Goal: Use online tool/utility: Use online tool/utility

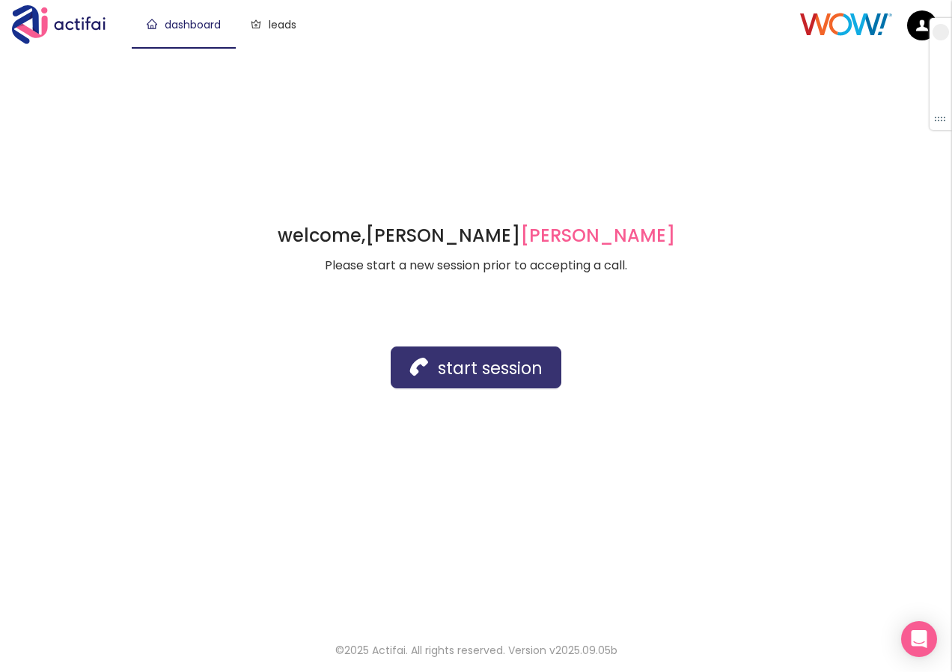
click at [489, 364] on button "start session" at bounding box center [475, 367] width 171 height 42
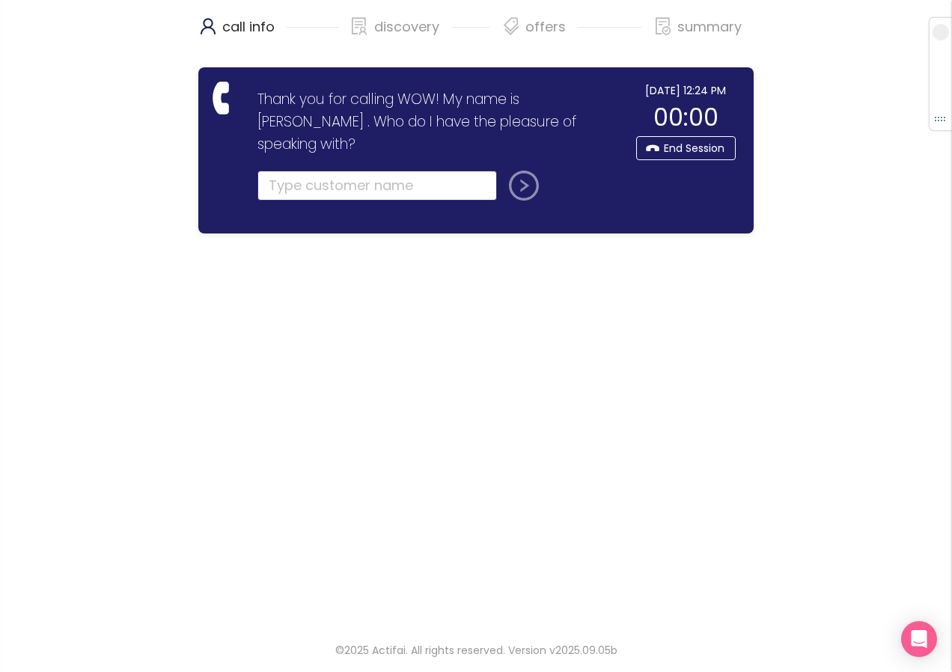
click at [307, 171] on input "text" at bounding box center [376, 186] width 239 height 30
drag, startPoint x: 919, startPoint y: 227, endPoint x: 331, endPoint y: 161, distance: 592.5
click at [331, 171] on input "CANDY" at bounding box center [376, 186] width 239 height 30
type input "[PERSON_NAME]"
click at [517, 171] on button "submit" at bounding box center [521, 186] width 36 height 30
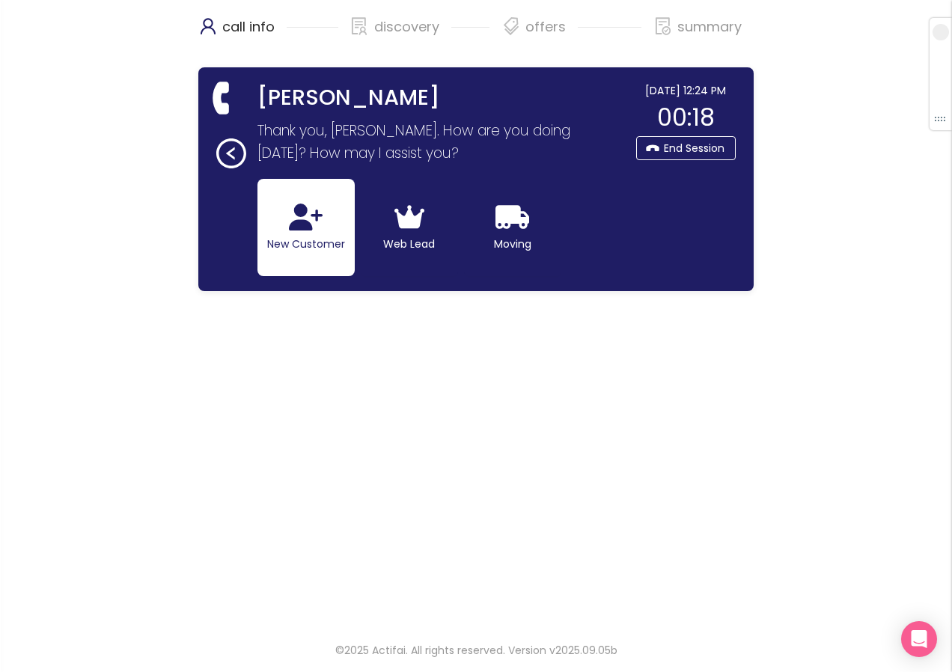
click at [304, 231] on button "New Customer" at bounding box center [305, 227] width 97 height 97
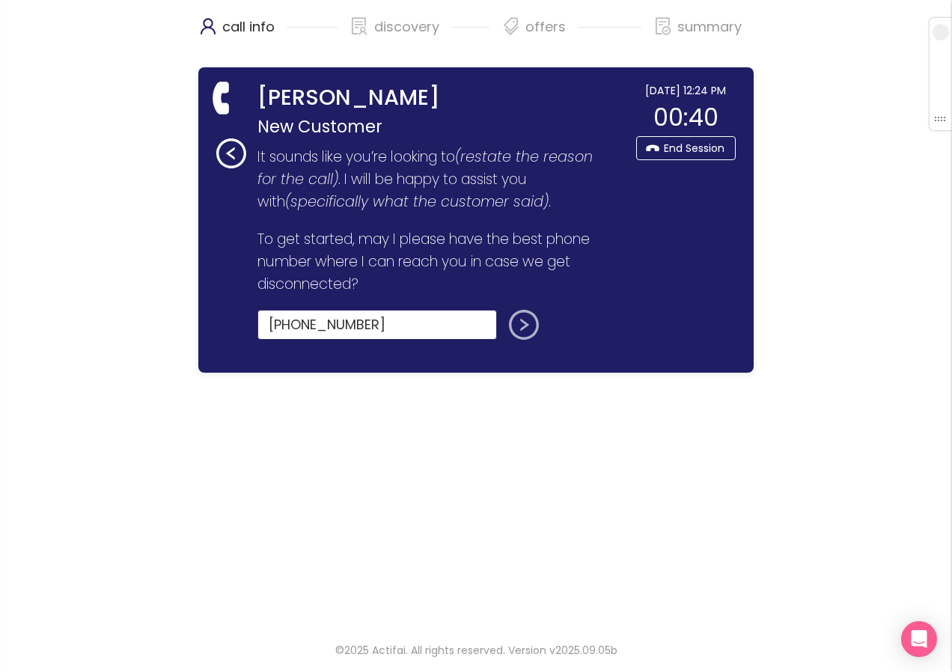
type input "[PHONE_NUMBER]"
click at [512, 329] on button "submit" at bounding box center [521, 325] width 36 height 30
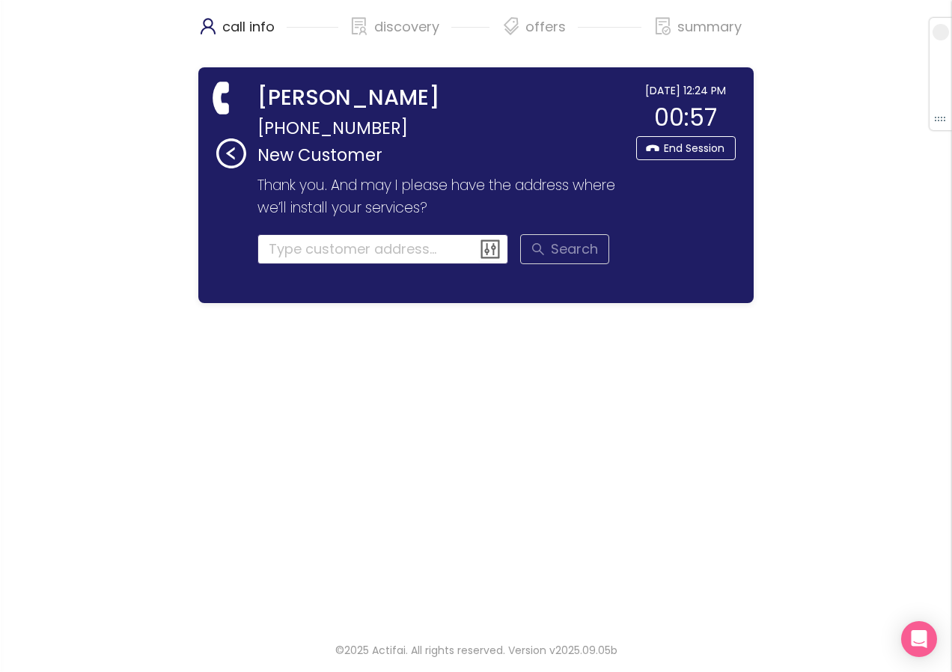
click at [291, 246] on input at bounding box center [382, 249] width 251 height 30
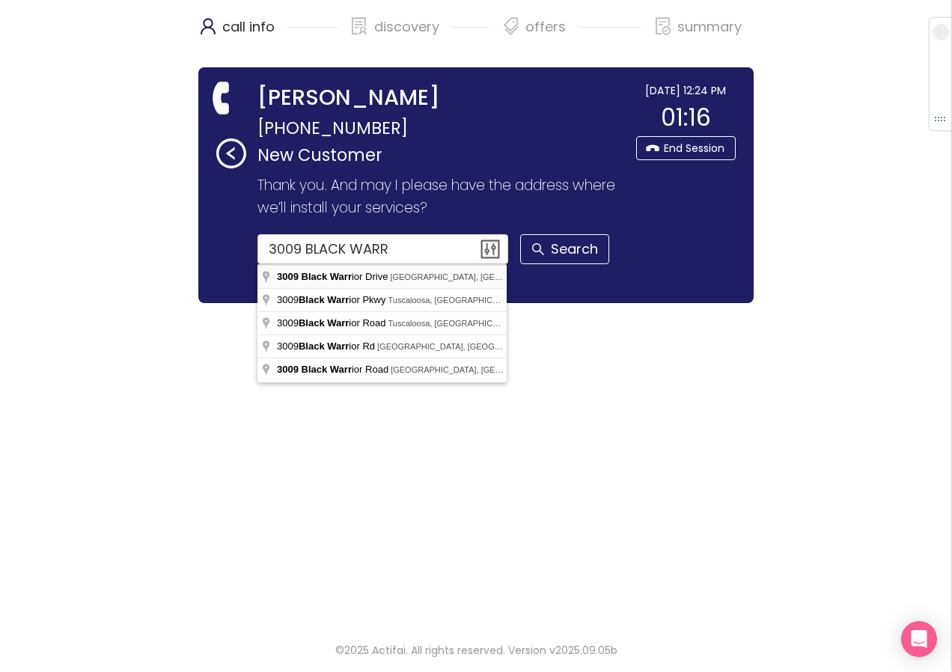
type input "[STREET_ADDRESS]"
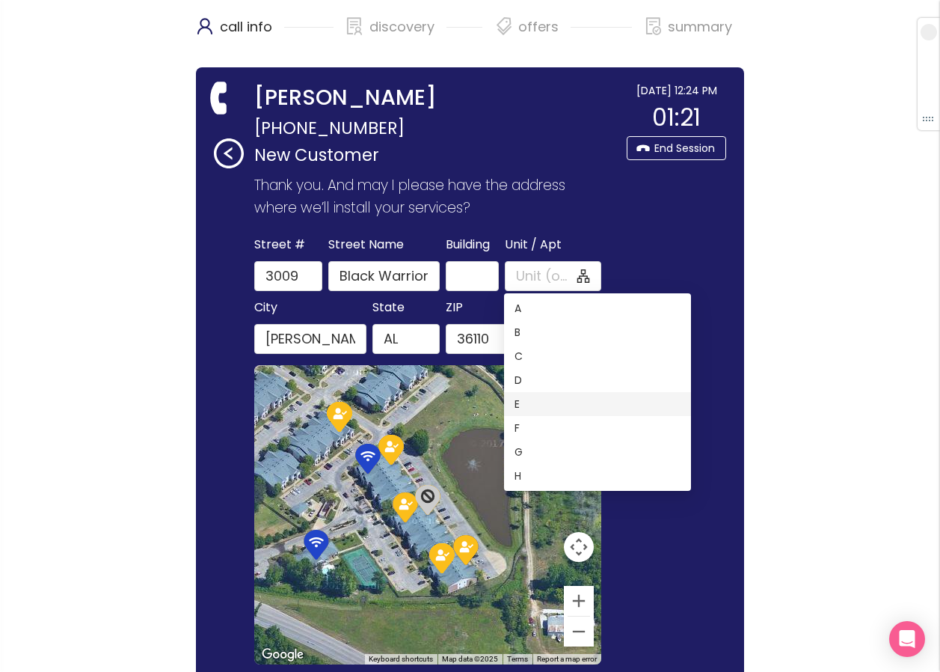
click at [512, 406] on div "E" at bounding box center [597, 404] width 187 height 24
type input "E"
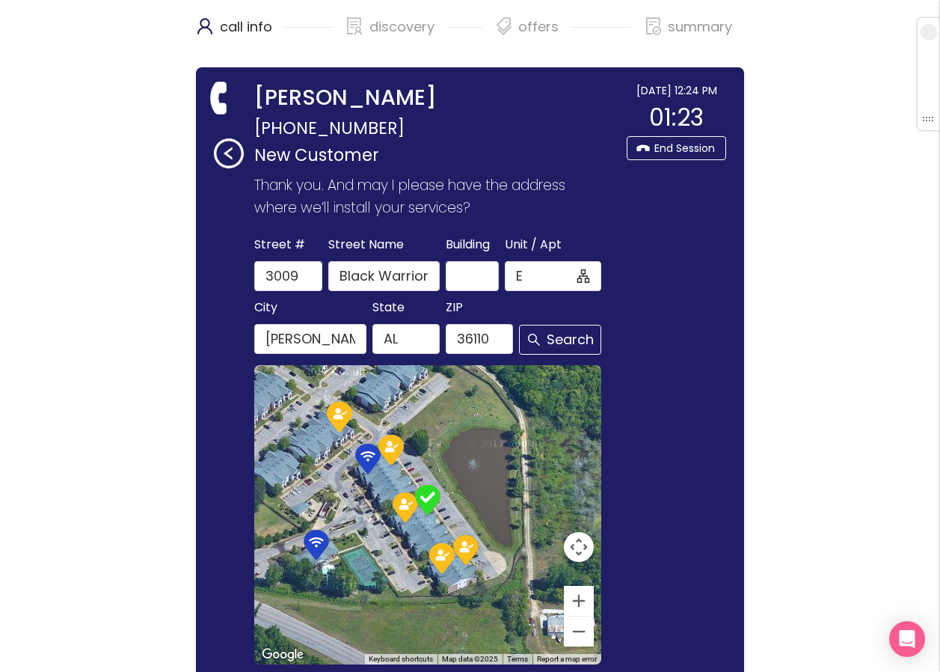
scroll to position [214, 0]
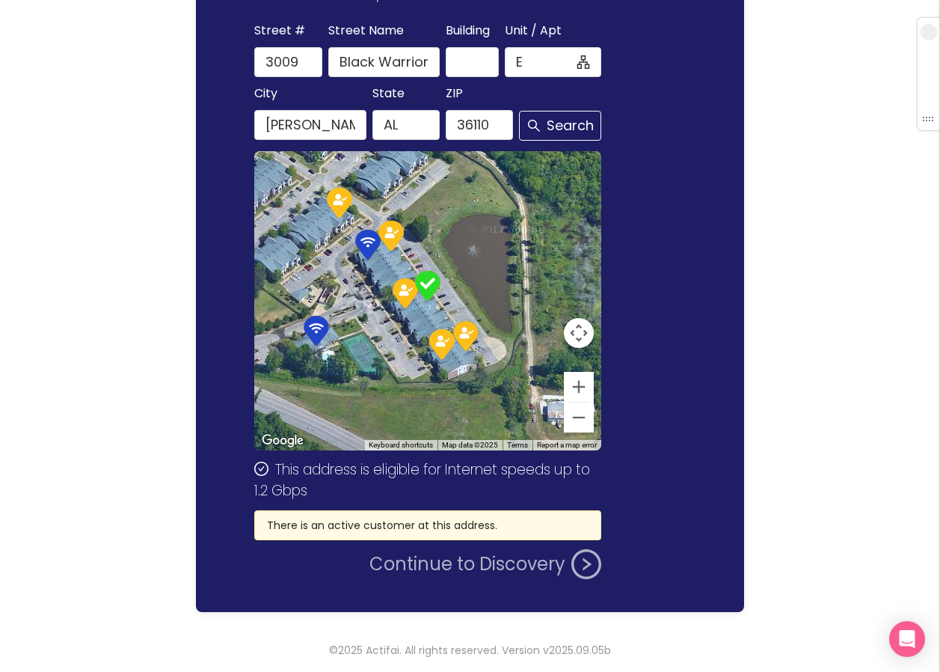
click at [462, 569] on button "Continue to Discovery" at bounding box center [486, 564] width 232 height 30
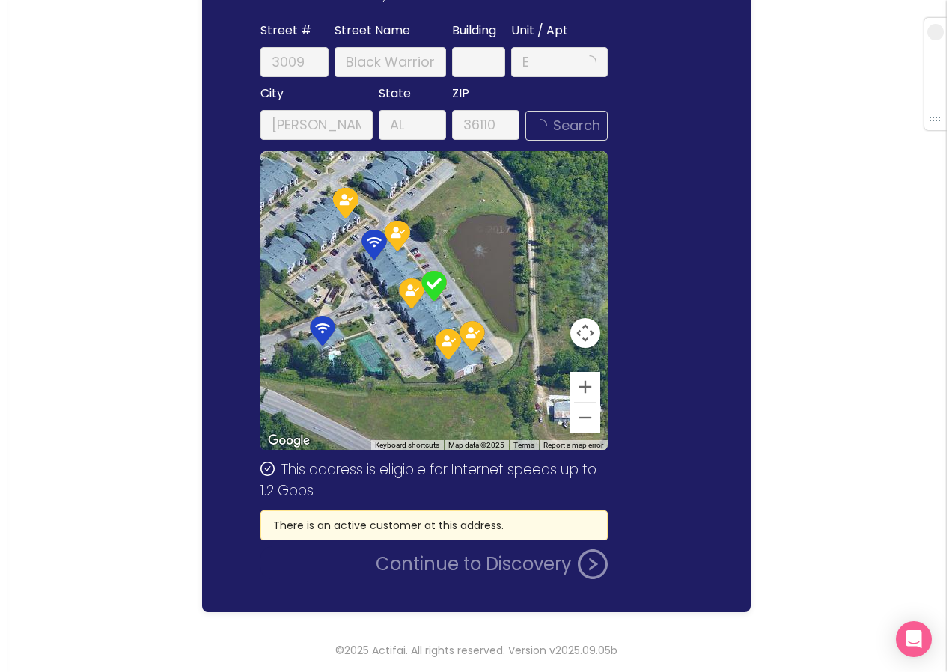
scroll to position [0, 0]
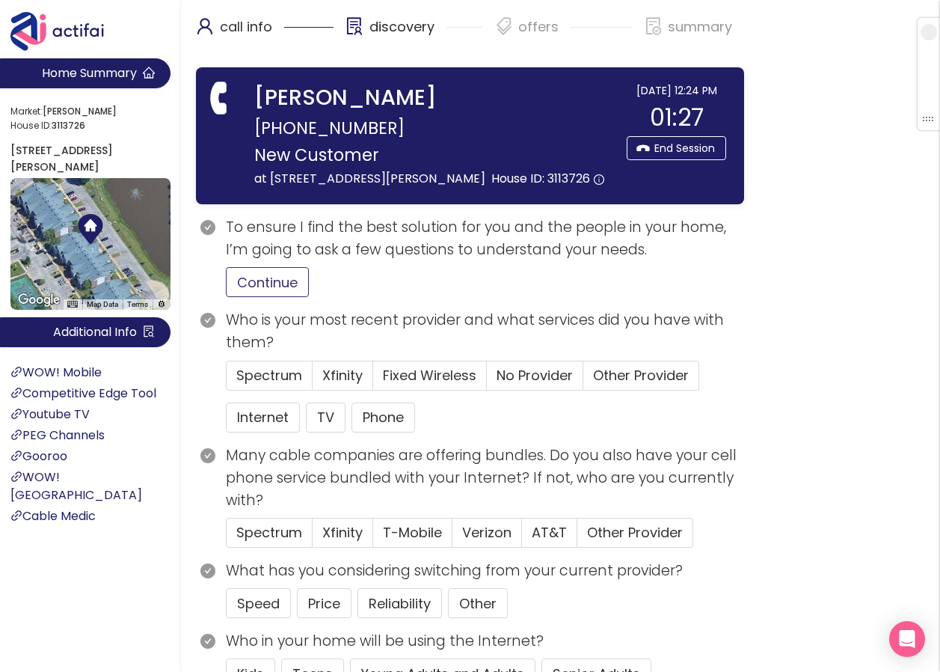
click at [281, 295] on button "Continue" at bounding box center [267, 282] width 83 height 30
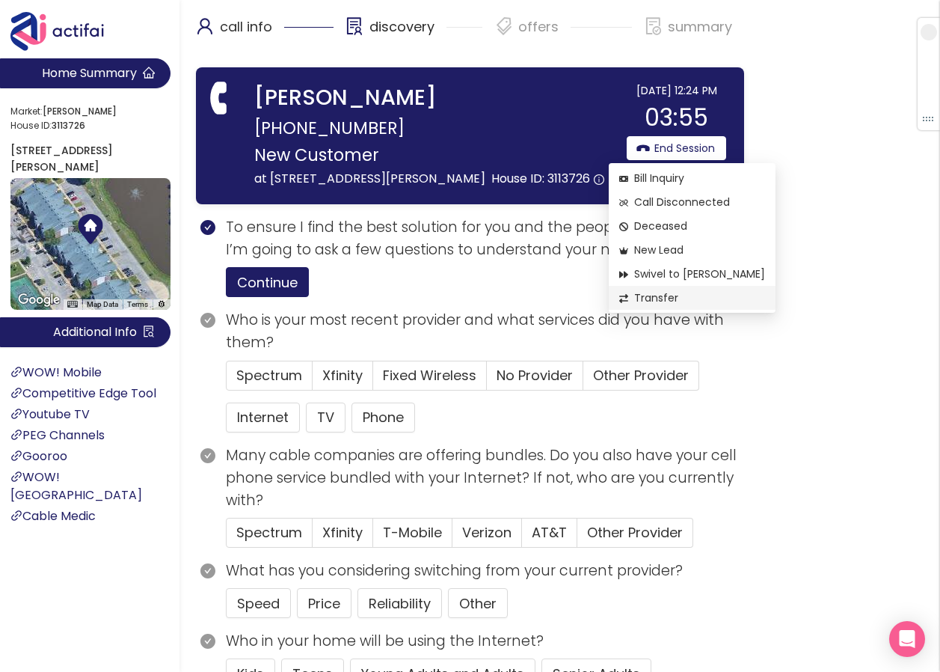
click at [650, 294] on span "Transfer" at bounding box center [692, 298] width 146 height 16
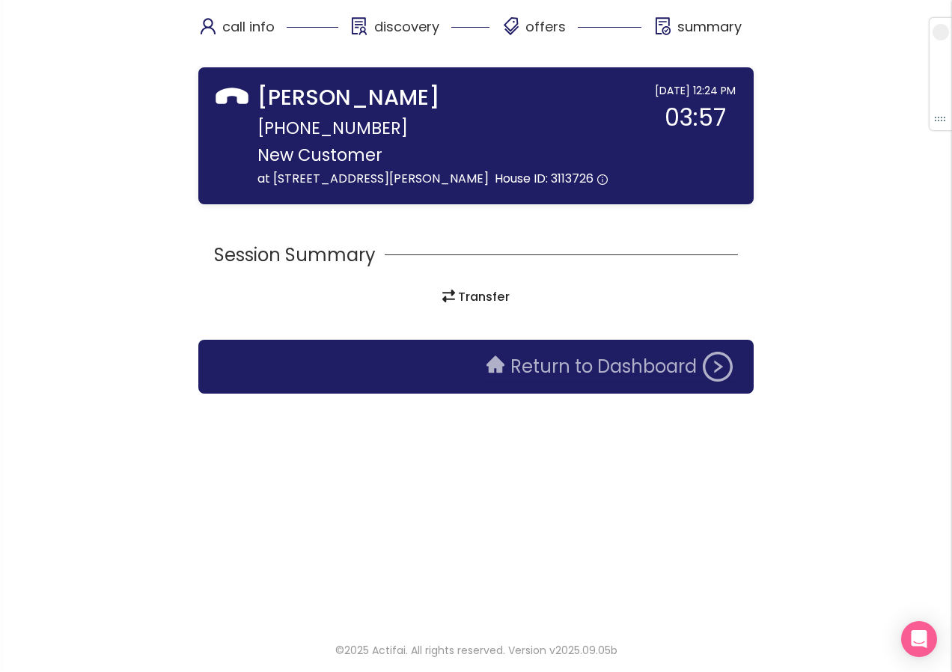
click at [509, 382] on button "Return to Dashboard" at bounding box center [609, 367] width 264 height 30
